Goal: Task Accomplishment & Management: Use online tool/utility

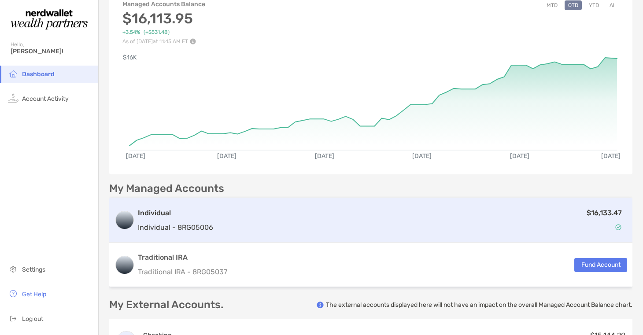
scroll to position [53, 0]
click at [425, 220] on div "$16,133.47" at bounding box center [422, 221] width 410 height 26
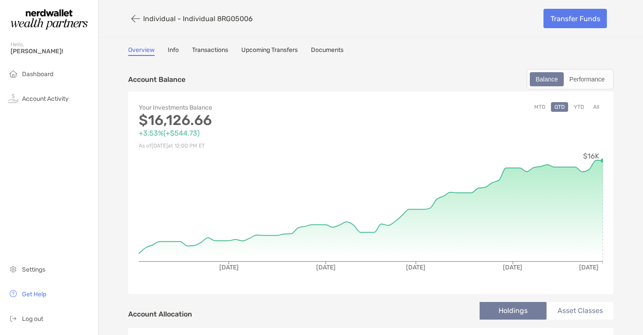
click at [435, 78] on div "Account Balance Balance Performance" at bounding box center [370, 79] width 485 height 20
click at [421, 49] on div "Overview Info Transactions Upcoming Transfers Documents" at bounding box center [370, 51] width 485 height 10
click at [421, 50] on div "Overview Info Transactions Upcoming Transfers Documents" at bounding box center [370, 51] width 485 height 10
click at [170, 52] on link "Info" at bounding box center [173, 51] width 11 height 10
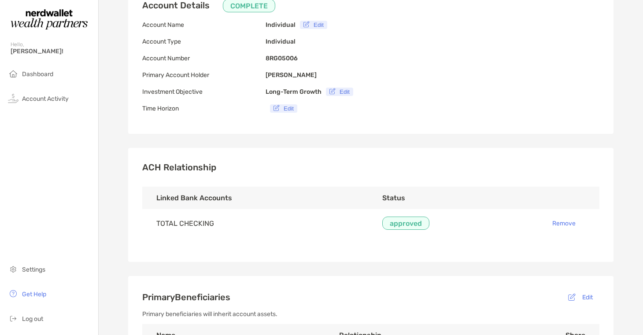
scroll to position [74, 0]
click at [561, 225] on button "Remove" at bounding box center [563, 224] width 37 height 14
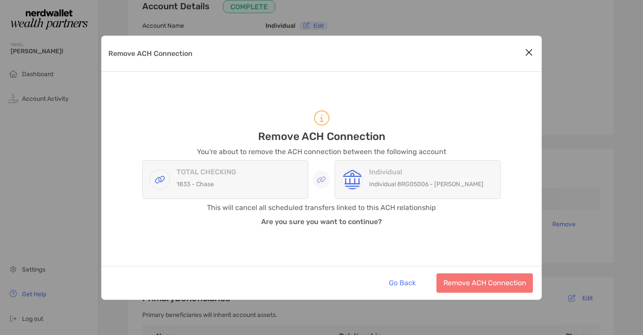
click at [526, 53] on icon "Close modal" at bounding box center [529, 52] width 8 height 11
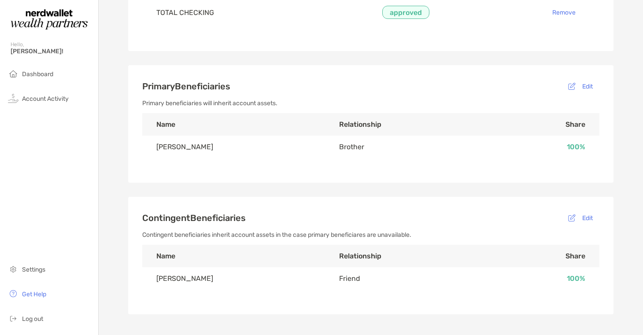
scroll to position [288, 0]
click at [461, 90] on h3 "Primary Beneficiaries Edit" at bounding box center [370, 85] width 457 height 14
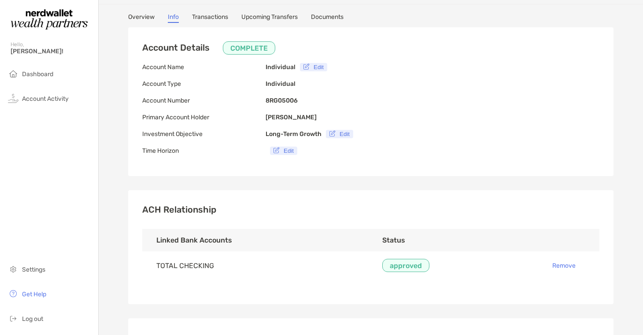
scroll to position [0, 0]
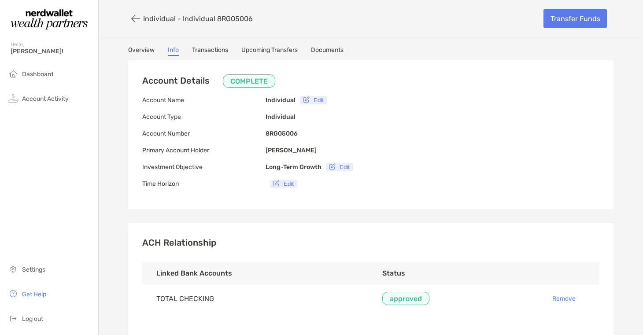
click at [213, 50] on link "Transactions" at bounding box center [210, 51] width 36 height 10
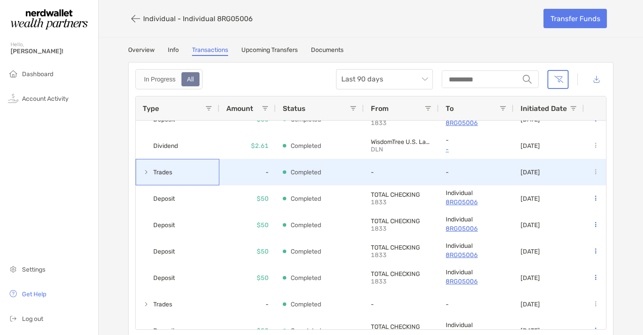
click at [145, 171] on span at bounding box center [146, 172] width 7 height 7
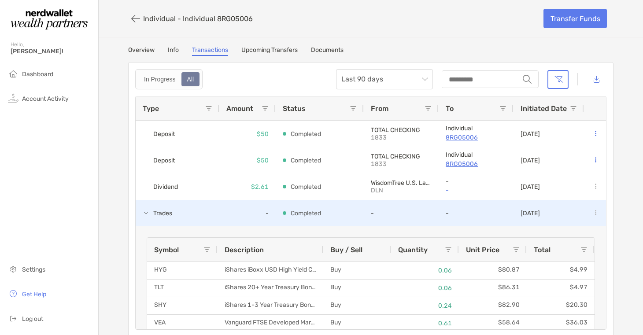
click at [145, 214] on span at bounding box center [146, 213] width 7 height 7
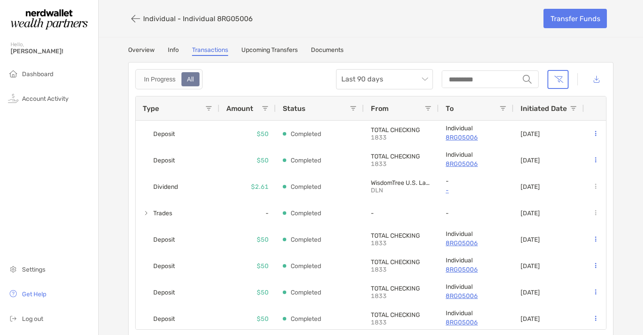
click at [285, 55] on link "Upcoming Transfers" at bounding box center [269, 51] width 56 height 10
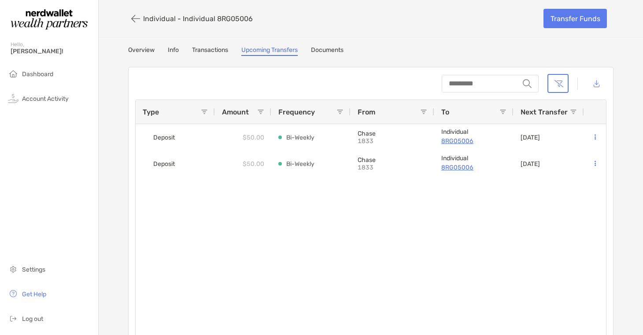
click at [336, 50] on link "Documents" at bounding box center [327, 51] width 33 height 10
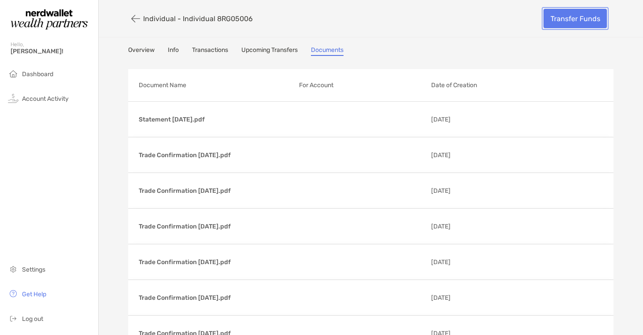
click at [558, 21] on link "Transfer Funds" at bounding box center [574, 18] width 63 height 19
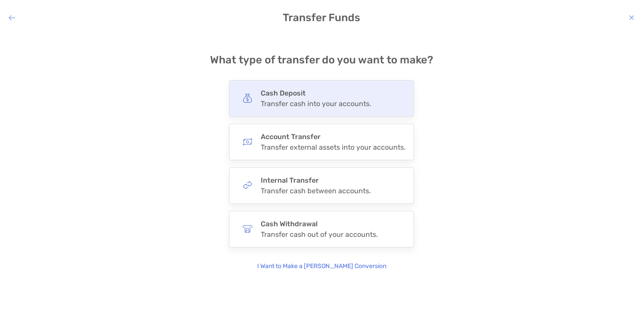
click at [327, 94] on h4 "Cash Deposit" at bounding box center [316, 93] width 111 height 8
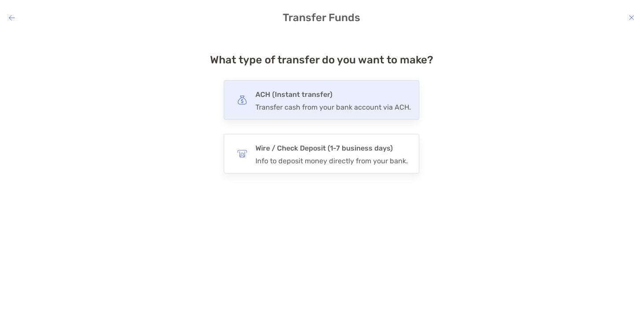
click at [327, 94] on h4 "ACH (Instant transfer)" at bounding box center [332, 95] width 155 height 12
click at [0, 0] on input "***" at bounding box center [0, 0] width 0 height 0
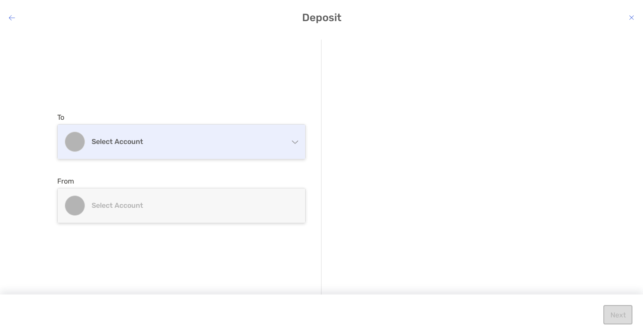
click at [155, 152] on div "Select account" at bounding box center [182, 142] width 248 height 34
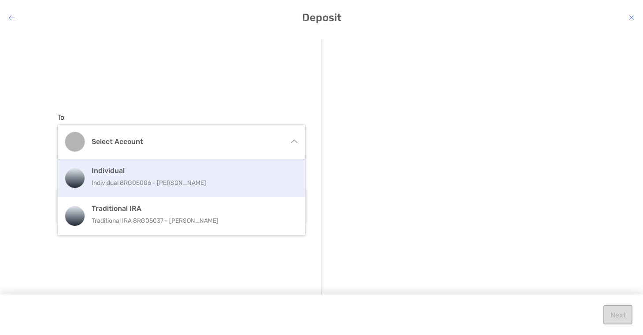
click at [145, 187] on p "Individual 8RG05006 - [PERSON_NAME]" at bounding box center [191, 182] width 199 height 11
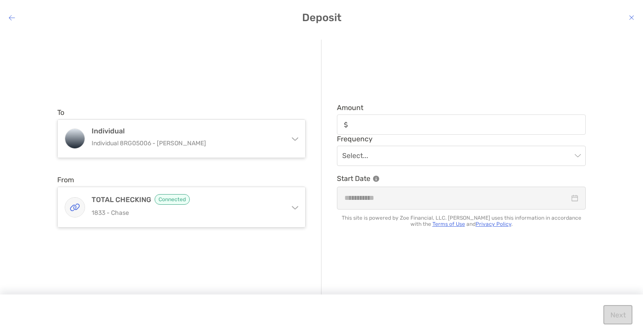
click at [369, 130] on div "modal" at bounding box center [461, 125] width 249 height 20
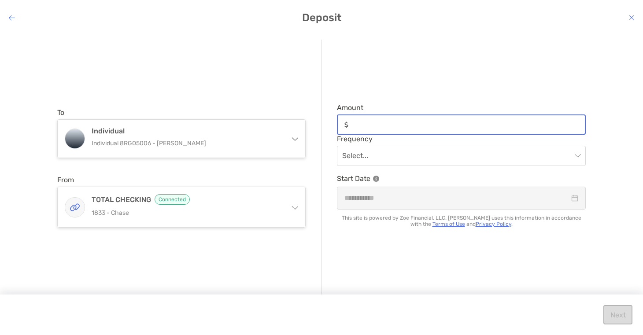
click at [369, 129] on input "Amount" at bounding box center [468, 124] width 233 height 7
type input "**"
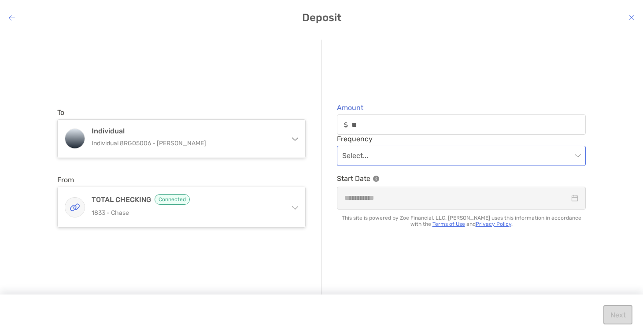
click at [372, 156] on input "modal" at bounding box center [456, 155] width 229 height 19
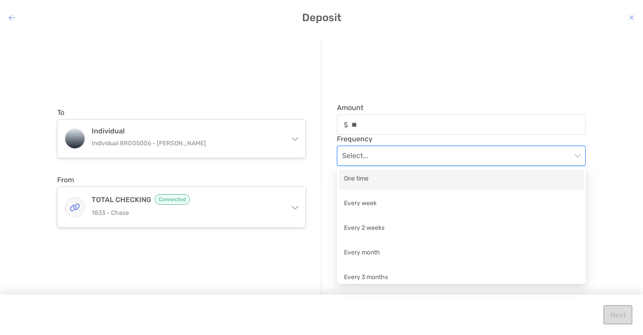
click at [376, 182] on div "One time" at bounding box center [461, 179] width 235 height 11
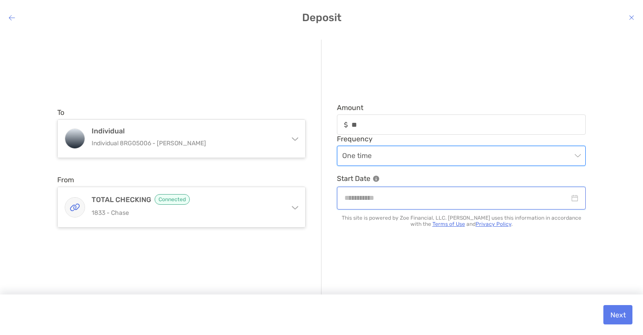
click at [389, 202] on input "modal" at bounding box center [456, 197] width 225 height 11
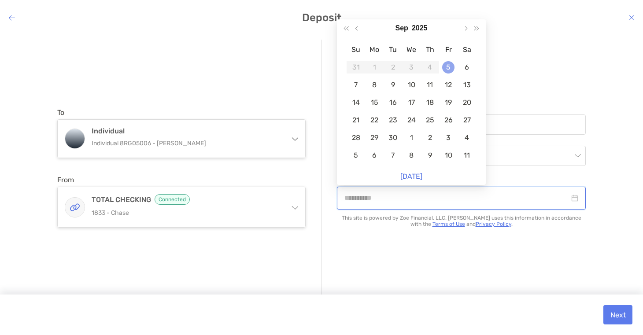
type input "**********"
click at [451, 70] on div "5" at bounding box center [448, 67] width 12 height 12
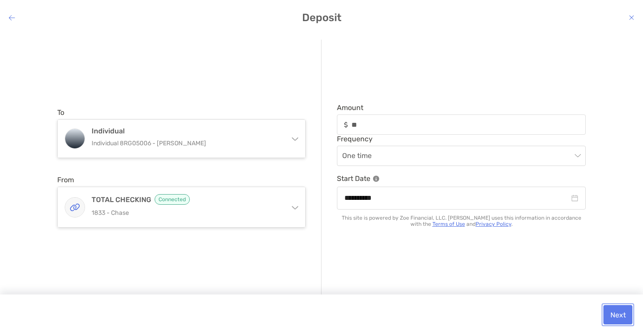
click at [617, 310] on button "Next" at bounding box center [617, 314] width 29 height 19
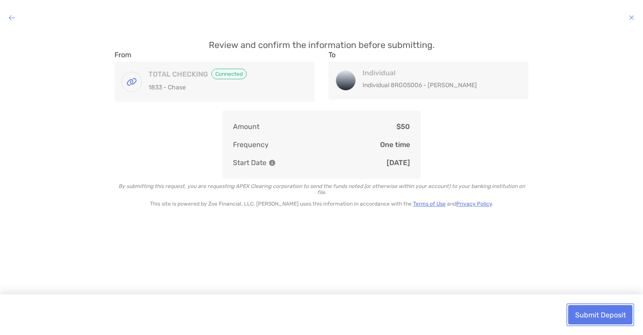
click at [617, 310] on button "Submit Deposit" at bounding box center [600, 314] width 64 height 19
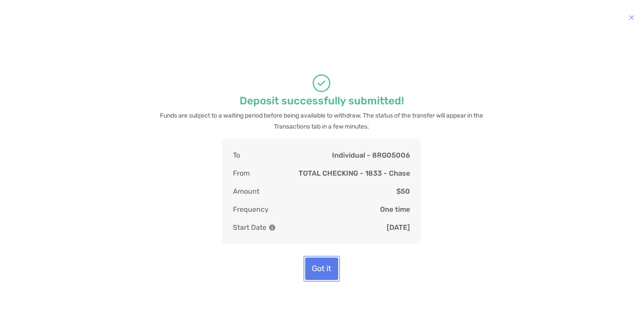
click at [328, 277] on button "Got it" at bounding box center [321, 269] width 33 height 22
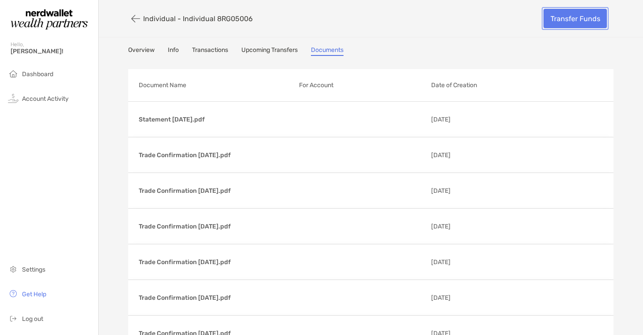
click at [563, 22] on link "Transfer Funds" at bounding box center [574, 18] width 63 height 19
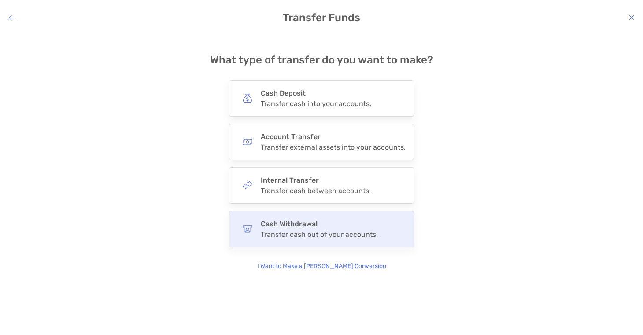
click at [324, 232] on div "Transfer cash out of your accounts." at bounding box center [319, 234] width 117 height 8
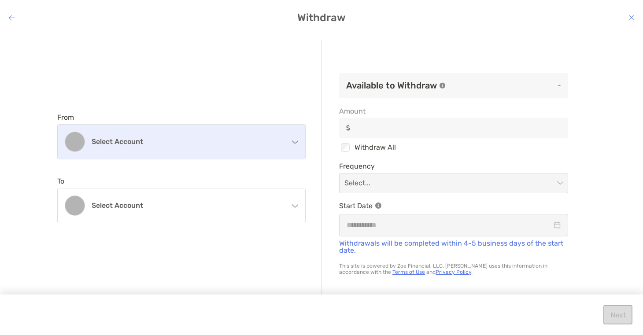
click at [223, 152] on div "Select account" at bounding box center [182, 142] width 248 height 34
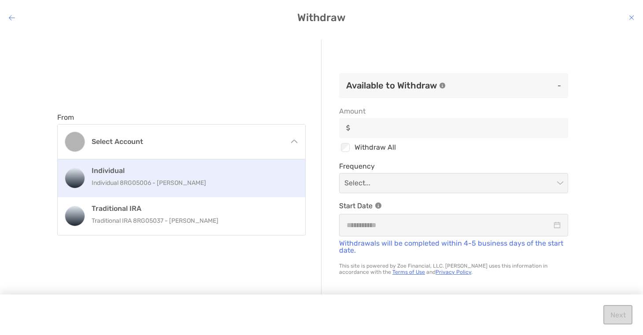
click at [200, 184] on p "Individual 8RG05006 - [PERSON_NAME]" at bounding box center [191, 182] width 199 height 11
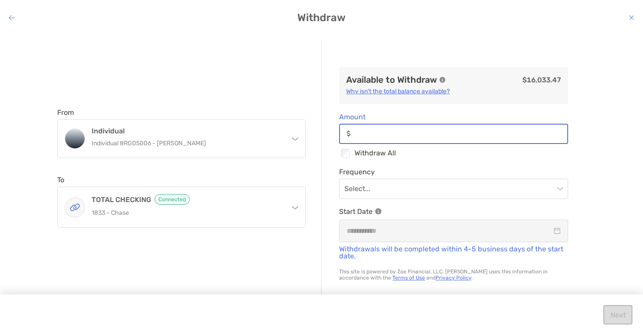
click at [421, 130] on input "Amount" at bounding box center [460, 133] width 213 height 7
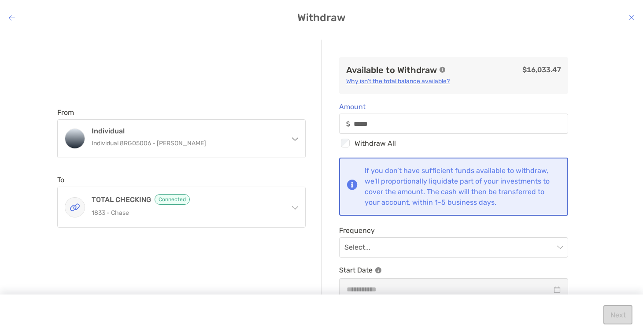
type input "*****"
click at [632, 17] on icon "modal" at bounding box center [631, 17] width 5 height 7
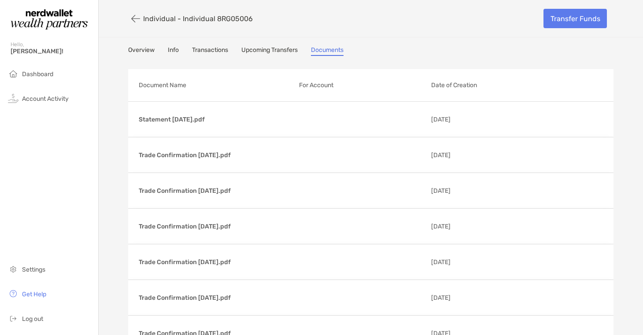
click at [138, 55] on link "Overview" at bounding box center [141, 51] width 26 height 10
